Goal: Task Accomplishment & Management: Manage account settings

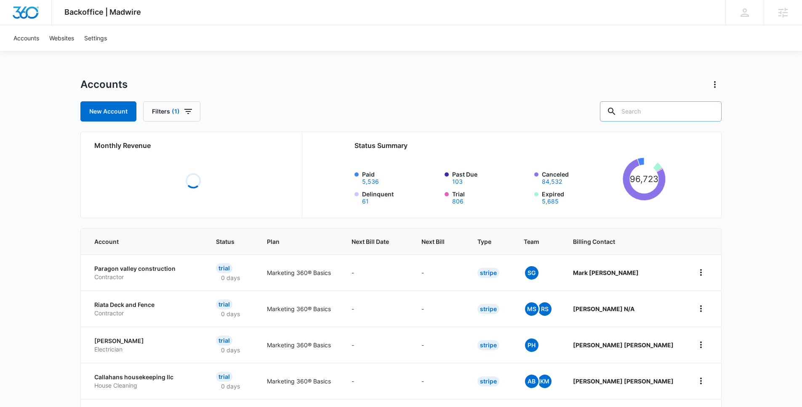
click at [665, 109] on input "text" at bounding box center [661, 111] width 122 height 20
paste input "M335470"
type input "M335470"
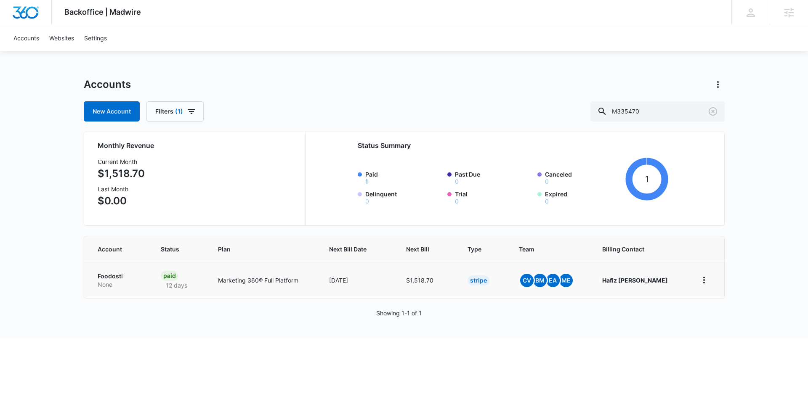
click at [104, 279] on p "Foodosti" at bounding box center [119, 276] width 43 height 8
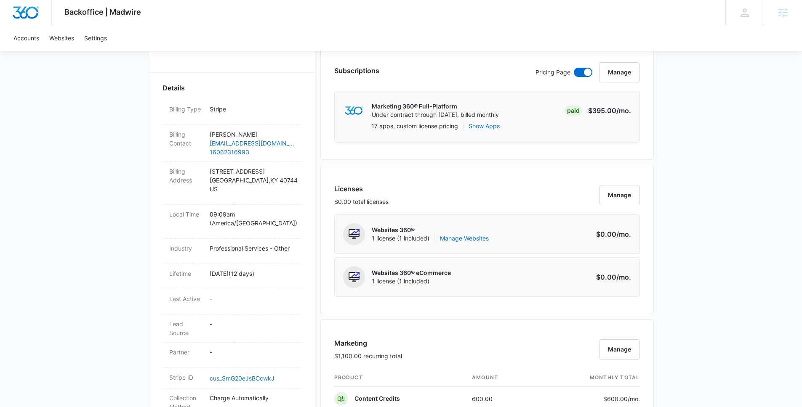
scroll to position [356, 0]
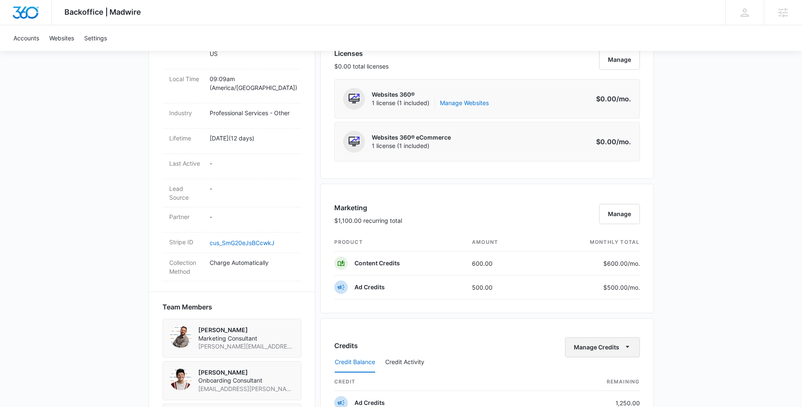
click at [592, 340] on button "Manage Credits" at bounding box center [602, 348] width 75 height 20
click at [591, 377] on div "Transfer Credits" at bounding box center [597, 375] width 44 height 6
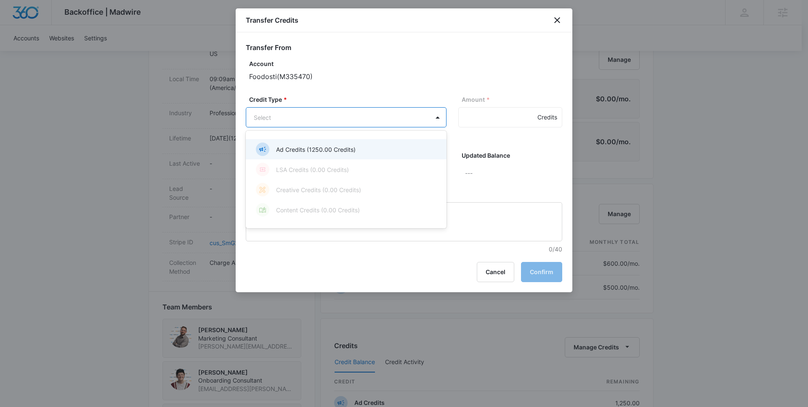
click at [350, 120] on body "Backoffice | Madwire Apps Settings [PERSON_NAME] Johns [EMAIL_ADDRESS][PERSON_N…" at bounding box center [404, 215] width 808 height 1142
click at [555, 19] on div at bounding box center [404, 203] width 808 height 407
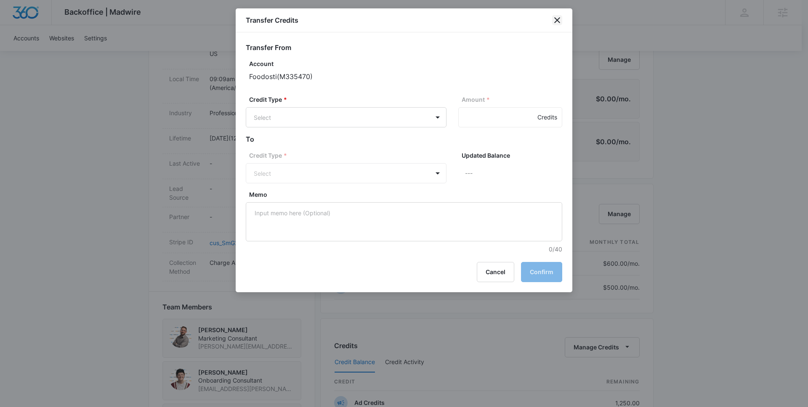
click at [558, 19] on icon "close" at bounding box center [557, 20] width 10 height 10
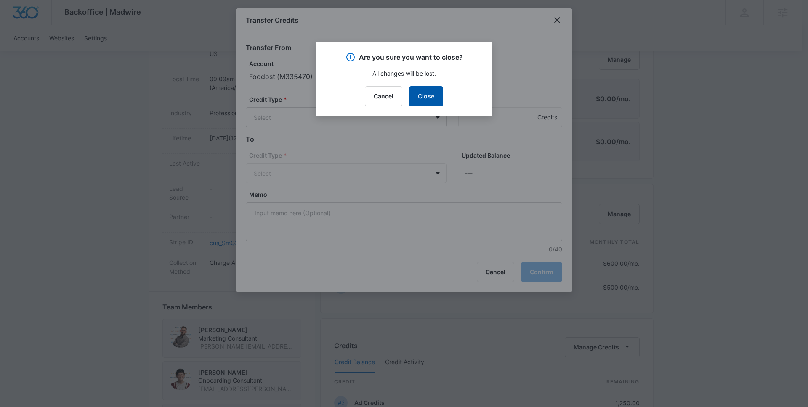
click at [425, 93] on button "Close" at bounding box center [426, 96] width 34 height 20
